Goal: Task Accomplishment & Management: Use online tool/utility

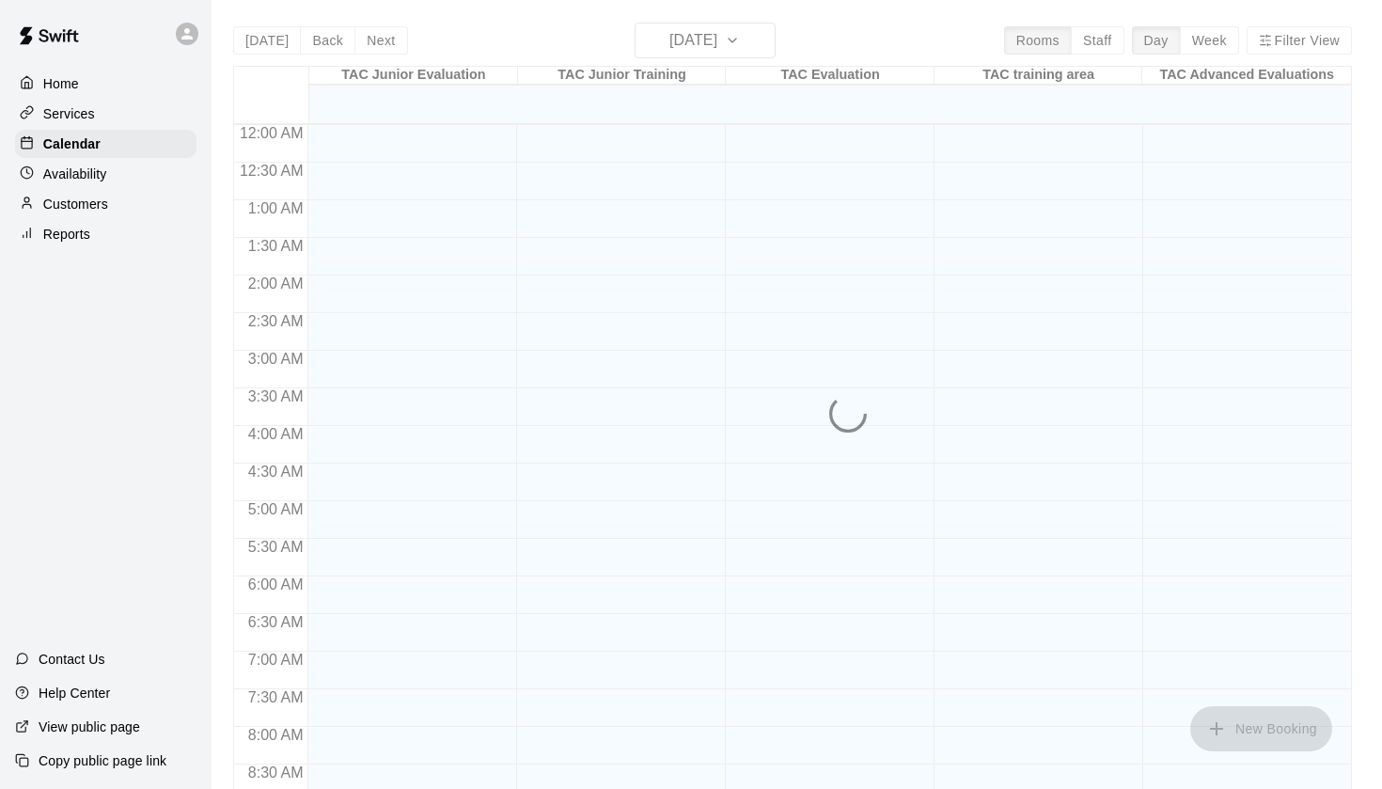
scroll to position [1009, 0]
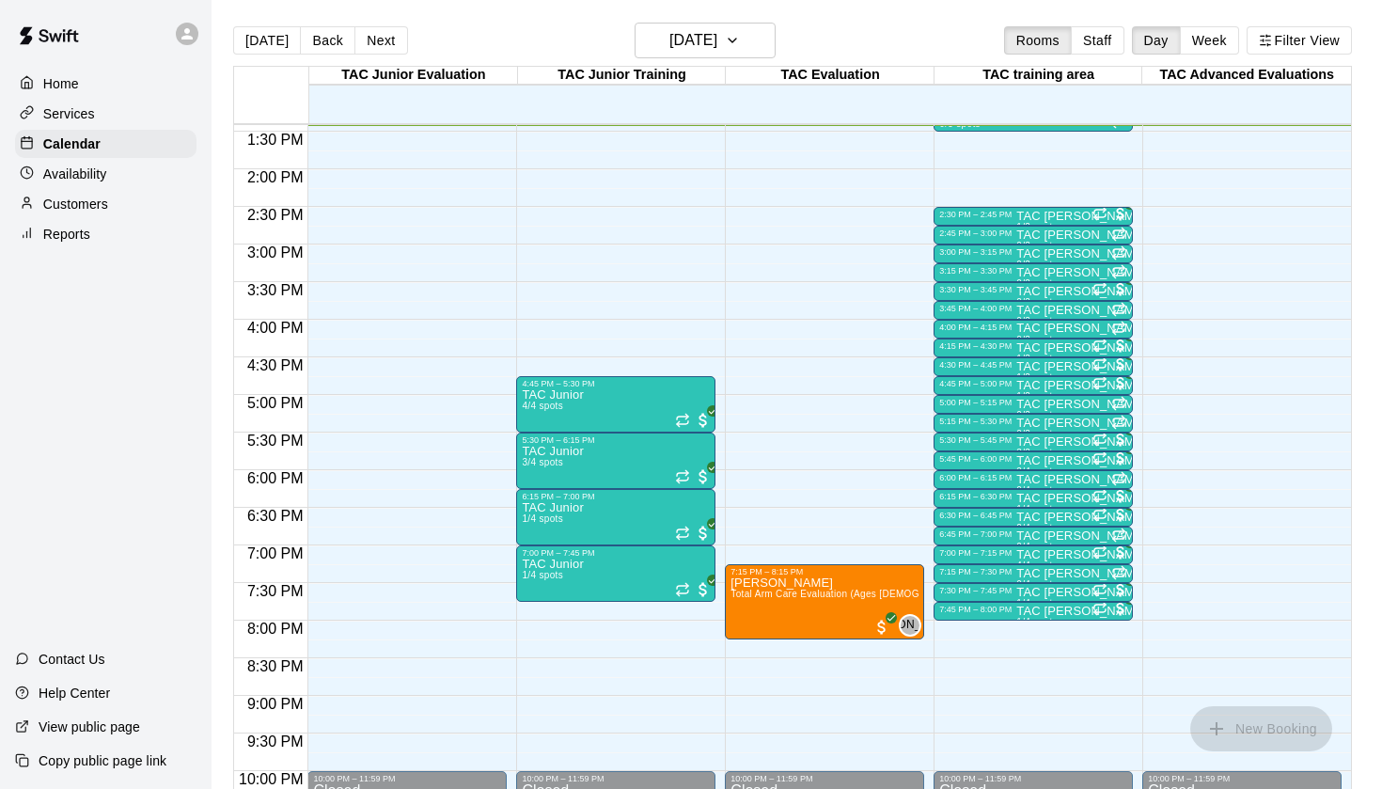
click at [104, 236] on div "Reports" at bounding box center [105, 234] width 181 height 28
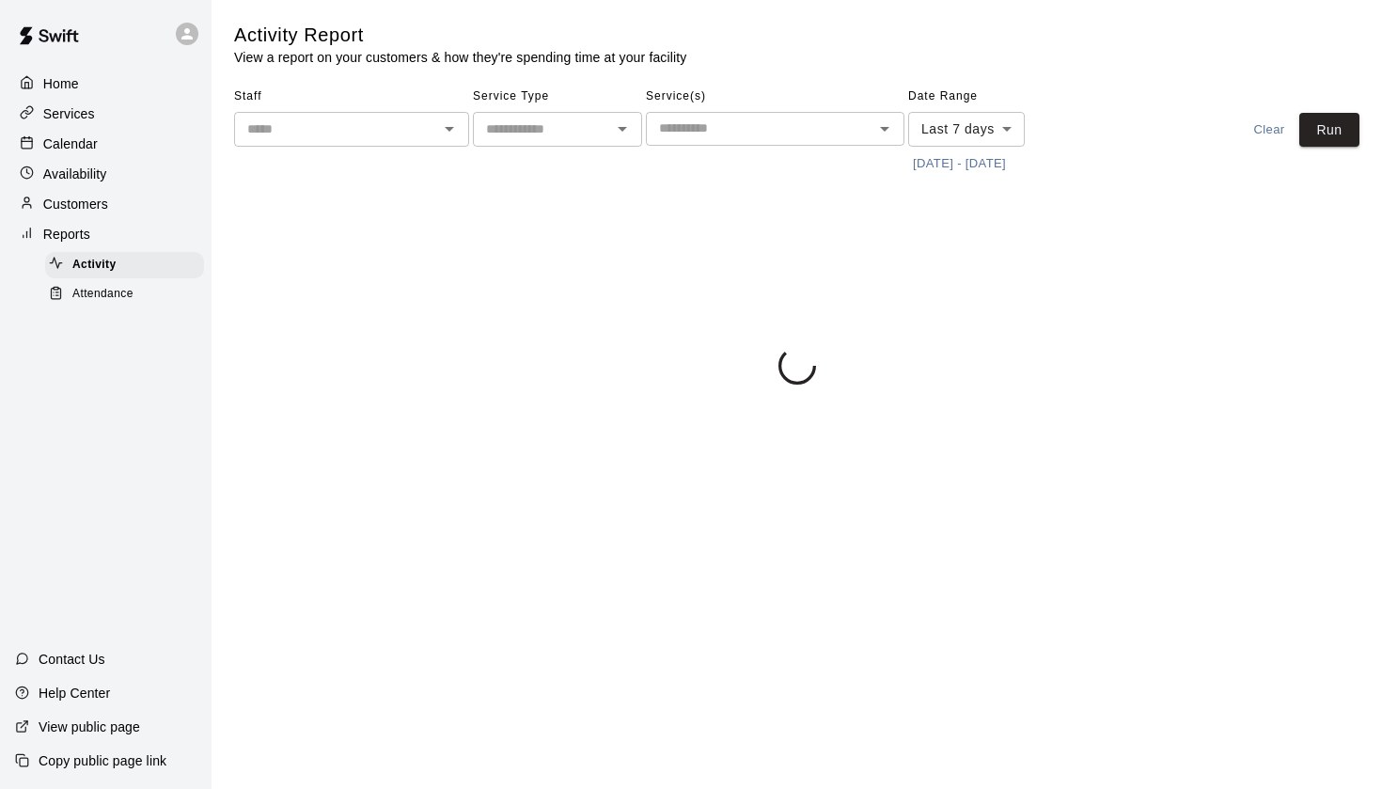
click at [113, 296] on span "Attendance" at bounding box center [102, 294] width 61 height 19
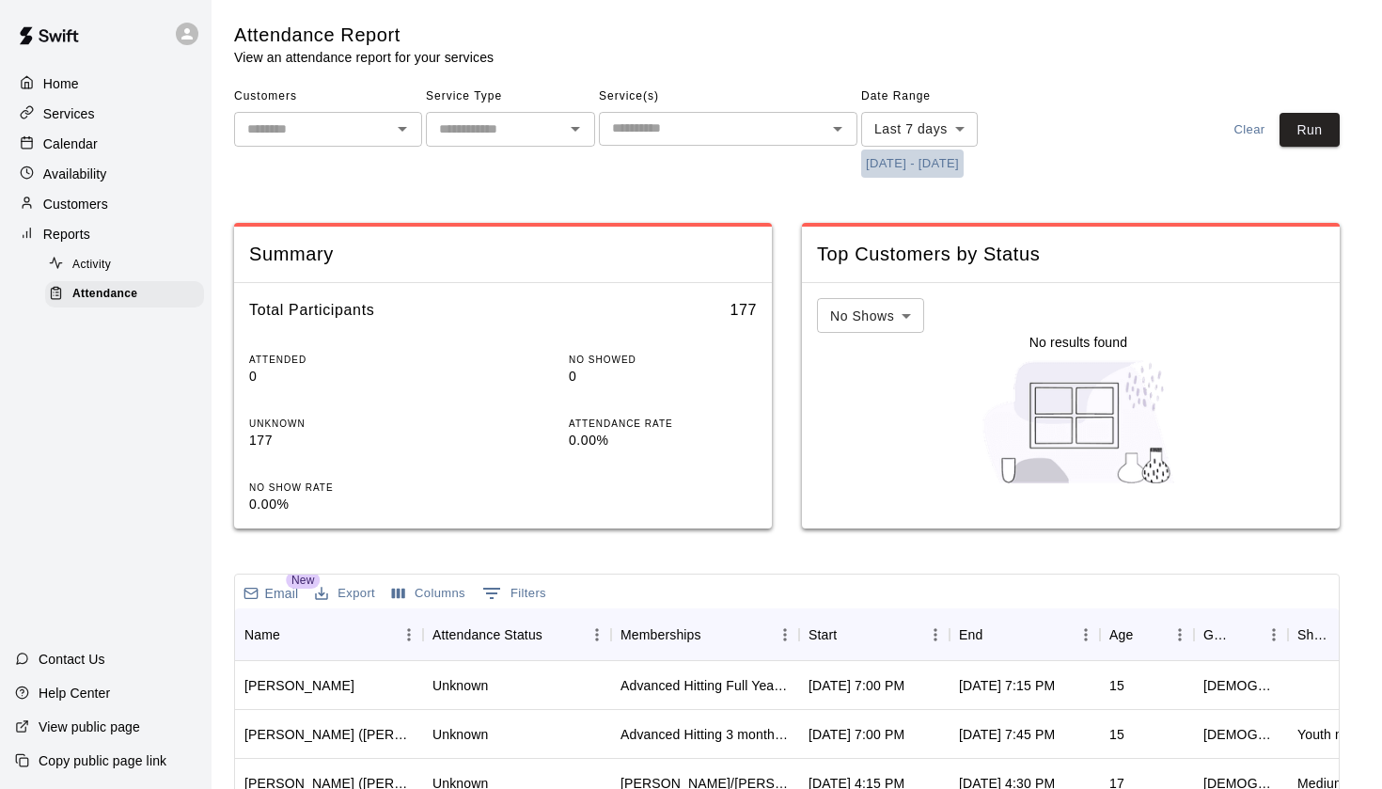
click at [861, 163] on button "[DATE] - [DATE]" at bounding box center [912, 163] width 102 height 29
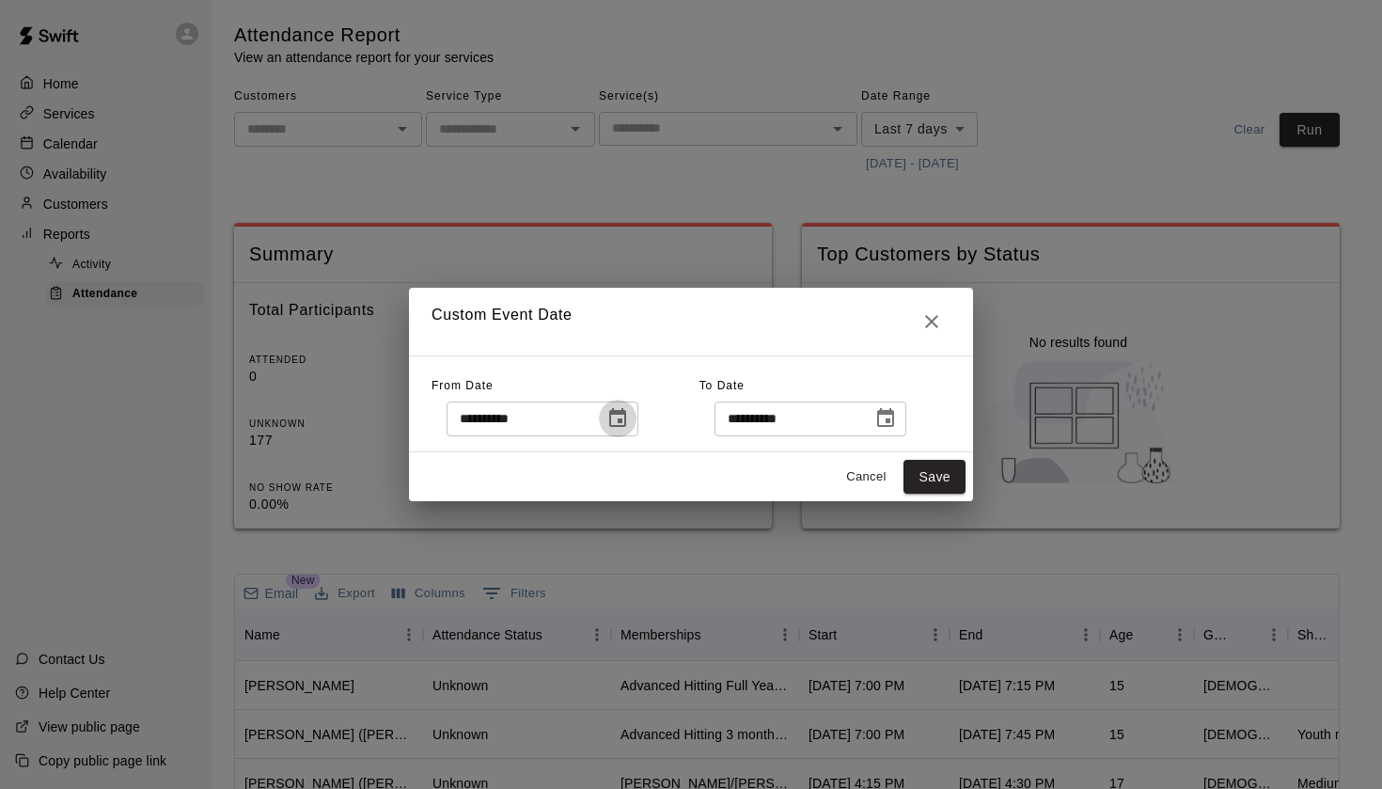
click at [626, 423] on icon "Choose date, selected date is Sep 8, 2025" at bounding box center [617, 417] width 17 height 19
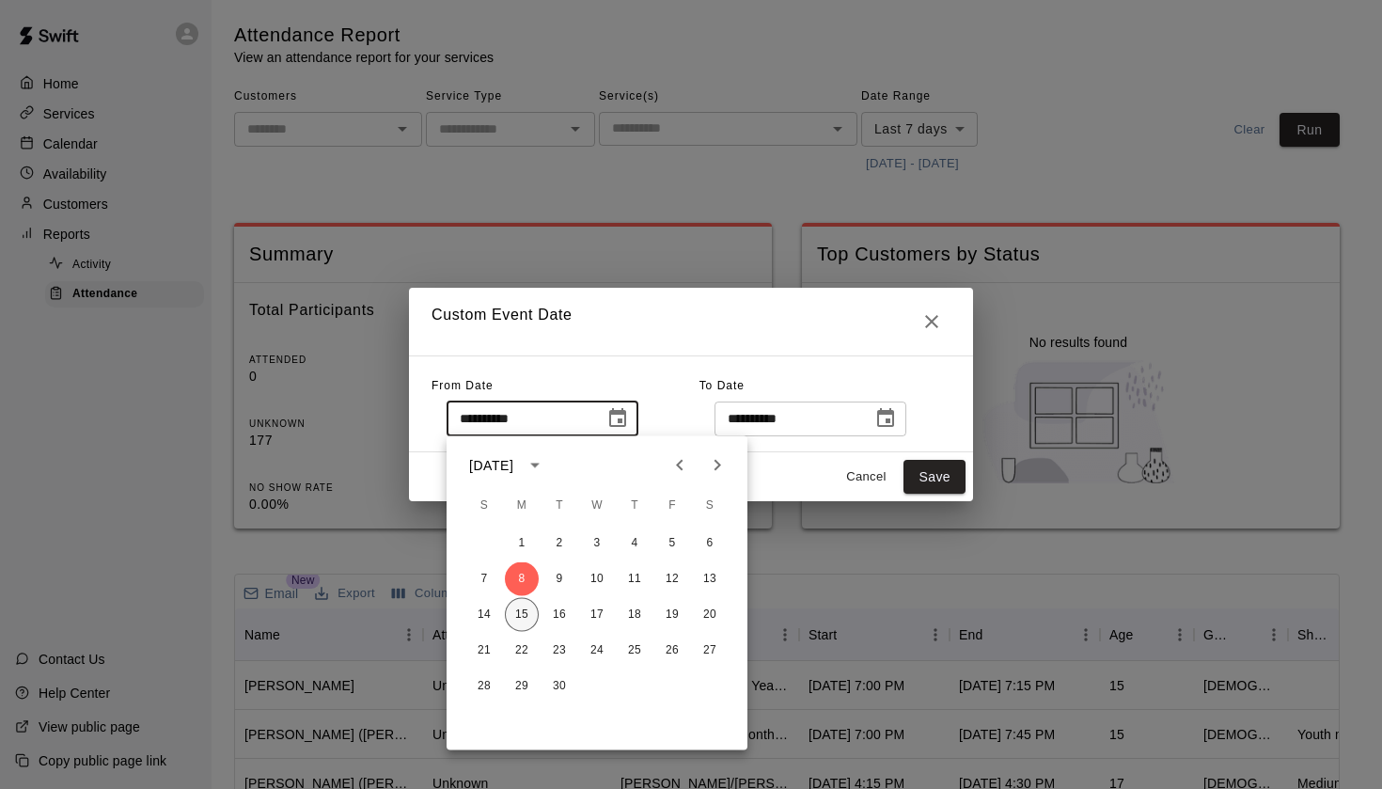
click at [527, 620] on button "15" at bounding box center [522, 615] width 34 height 34
type input "**********"
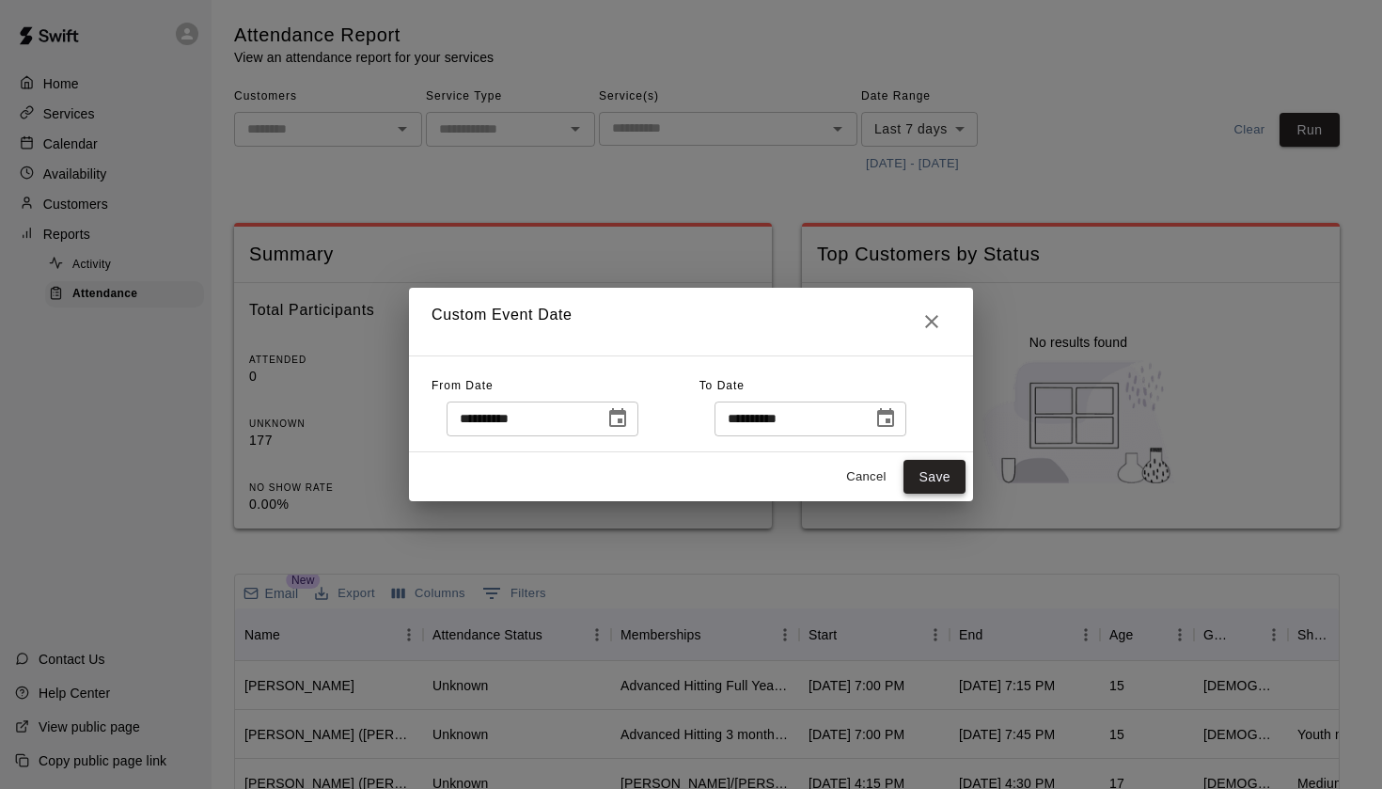
click at [943, 484] on button "Save" at bounding box center [934, 477] width 62 height 35
type input "******"
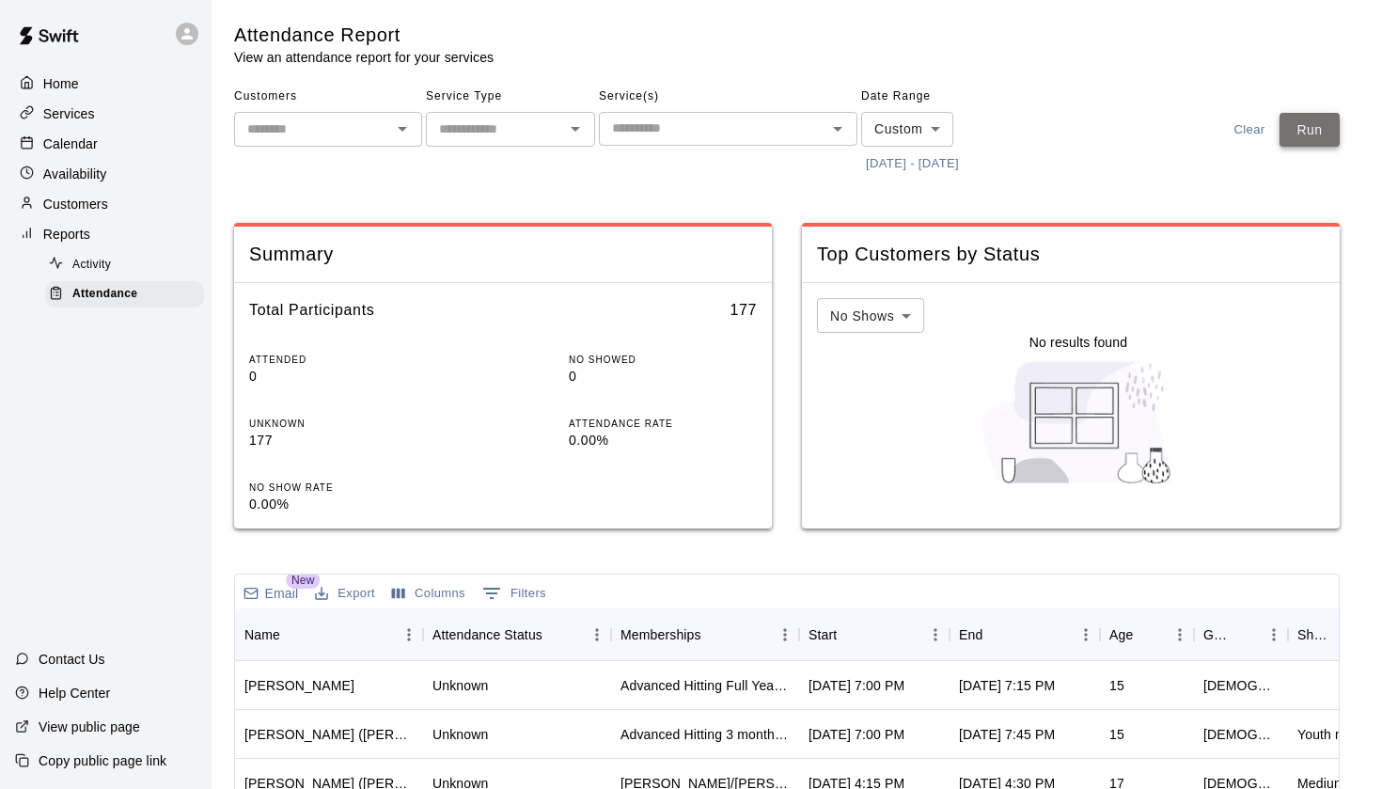
click at [1316, 118] on button "Run" at bounding box center [1309, 130] width 60 height 35
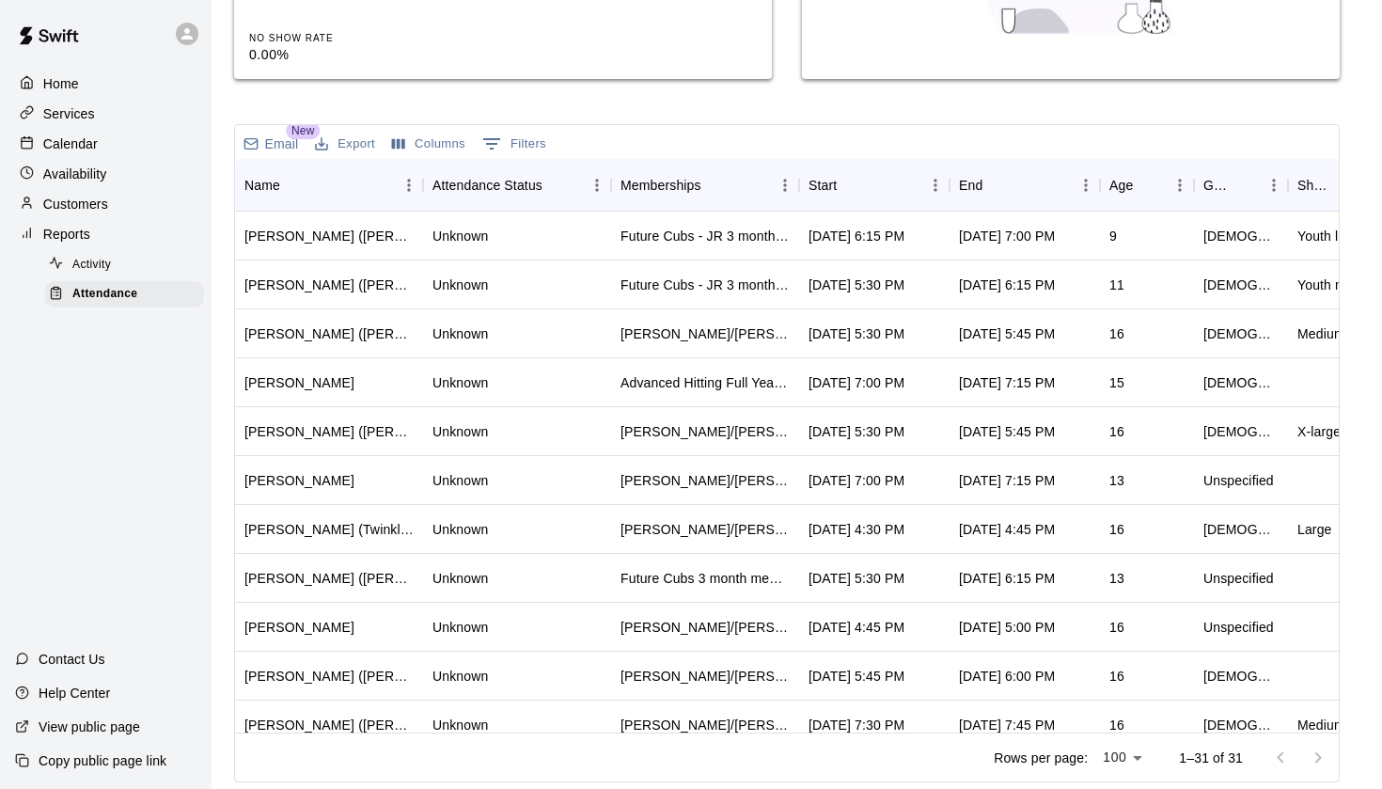
scroll to position [448, 0]
click at [852, 181] on icon "Sort" at bounding box center [849, 185] width 11 height 11
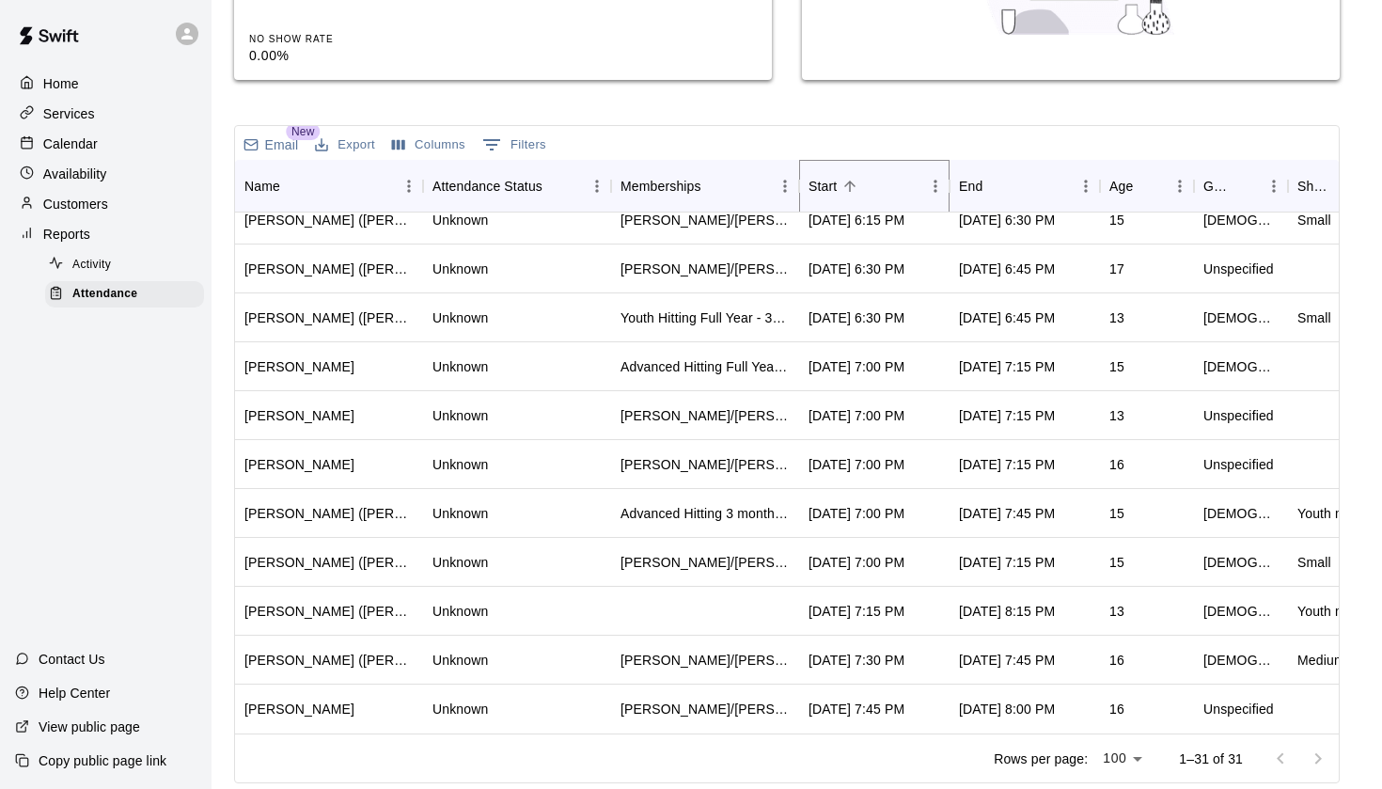
scroll to position [994, 0]
